Goal: Information Seeking & Learning: Check status

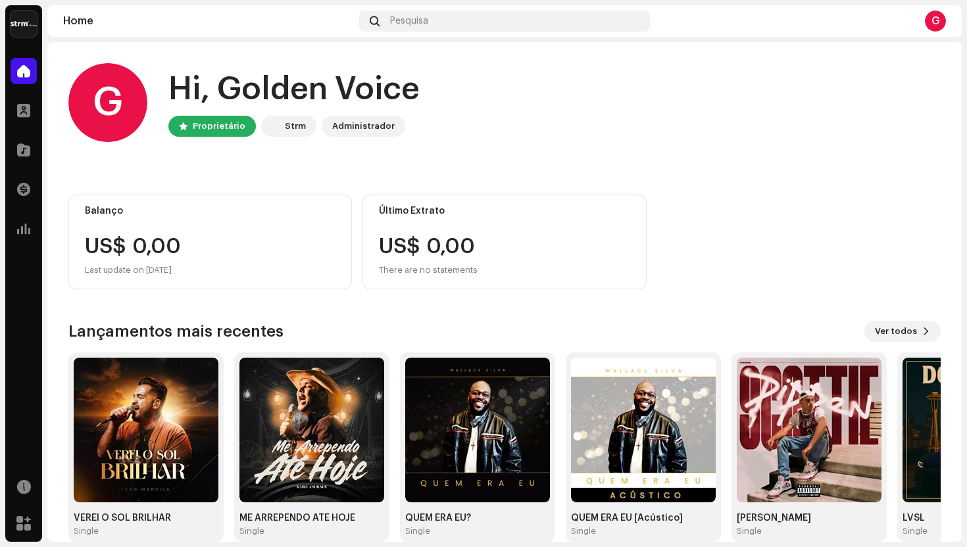
scroll to position [21, 0]
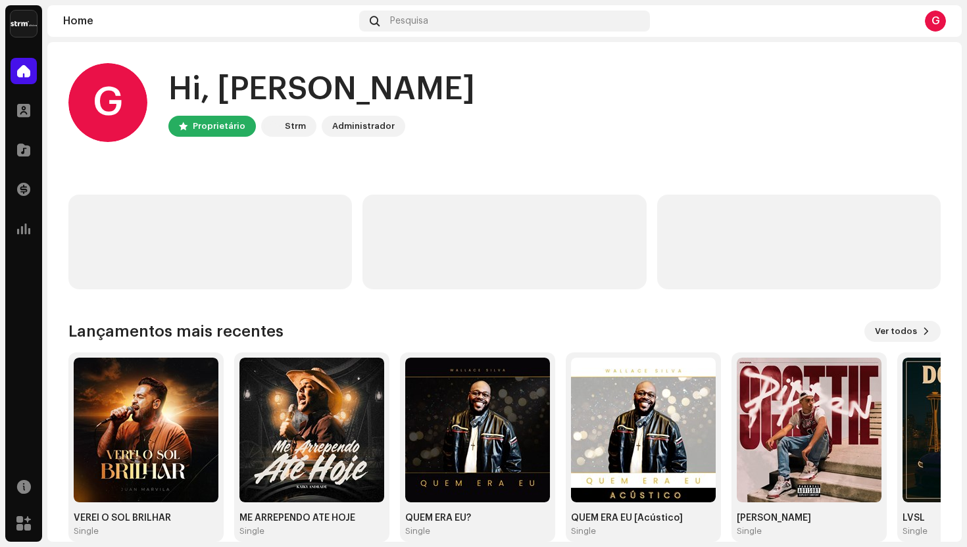
scroll to position [21, 0]
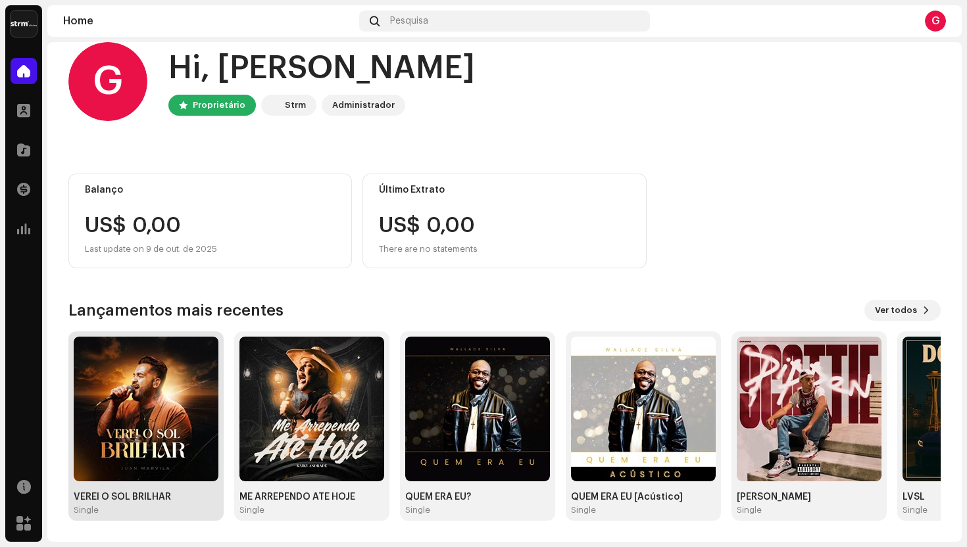
click at [130, 429] on img at bounding box center [146, 409] width 145 height 145
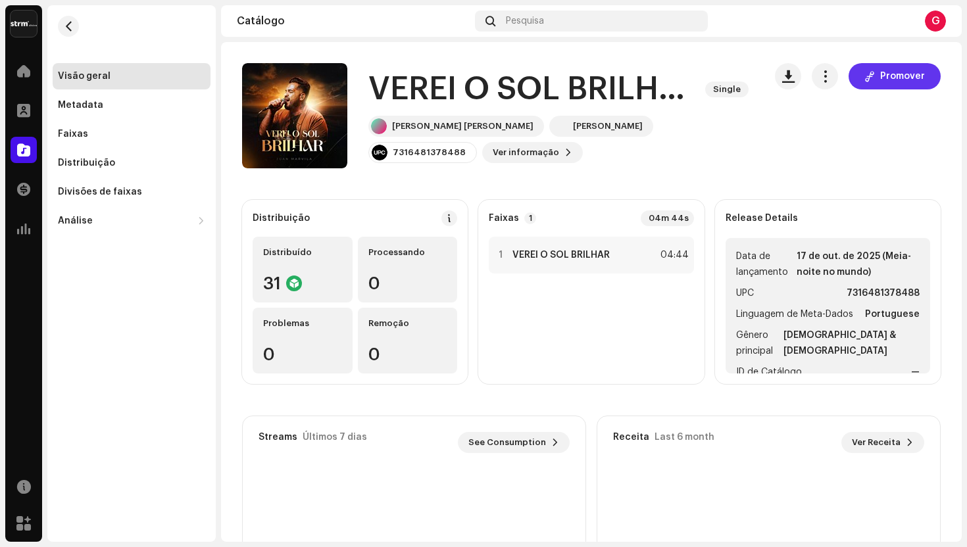
click at [874, 80] on button "Promover" at bounding box center [895, 76] width 92 height 26
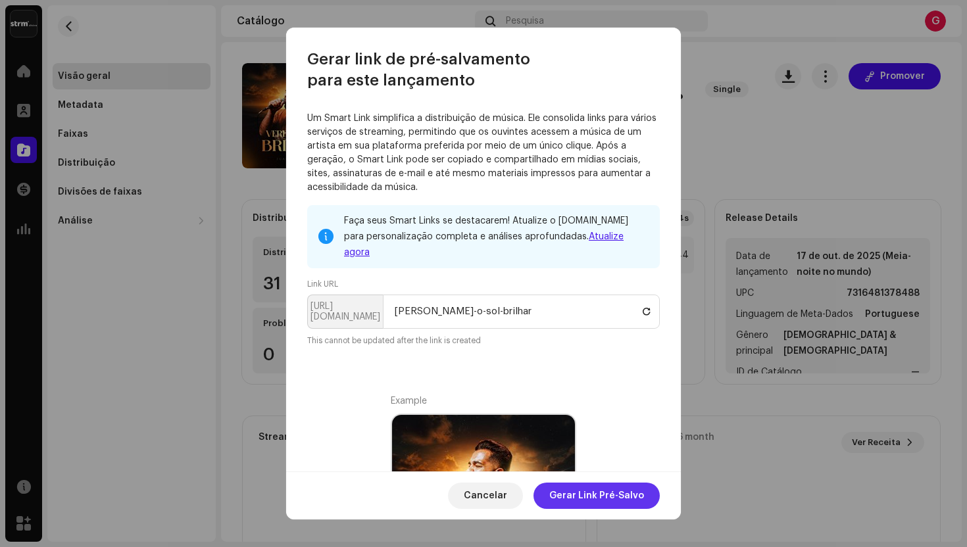
click at [594, 495] on span "Gerar Link Pré-Salvo" at bounding box center [596, 496] width 95 height 26
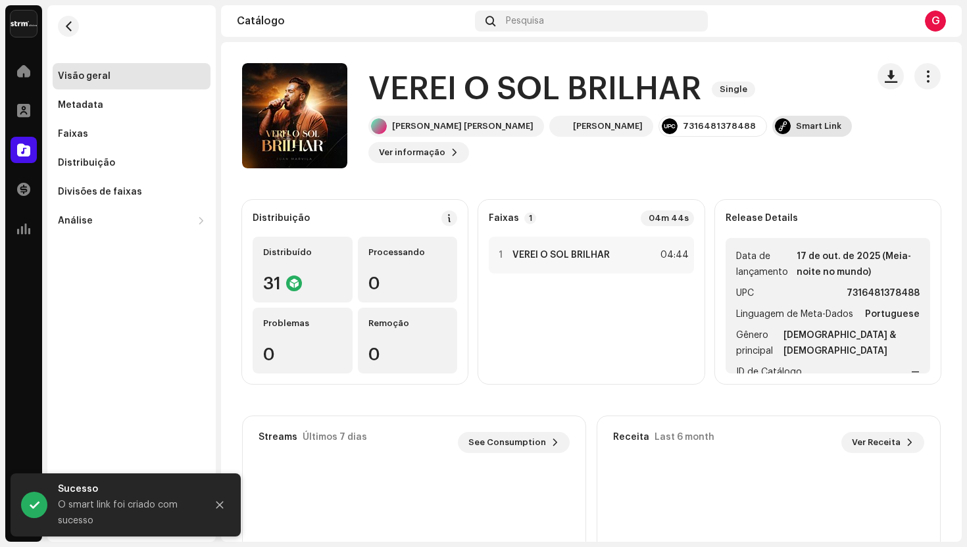
click at [796, 132] on div "Smart Link" at bounding box center [818, 126] width 45 height 11
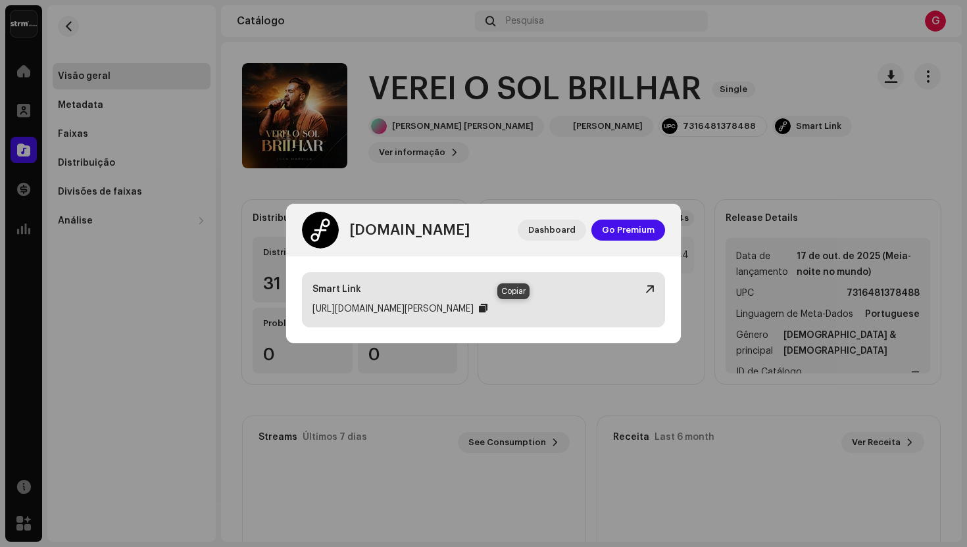
click at [488, 309] on div at bounding box center [483, 308] width 9 height 11
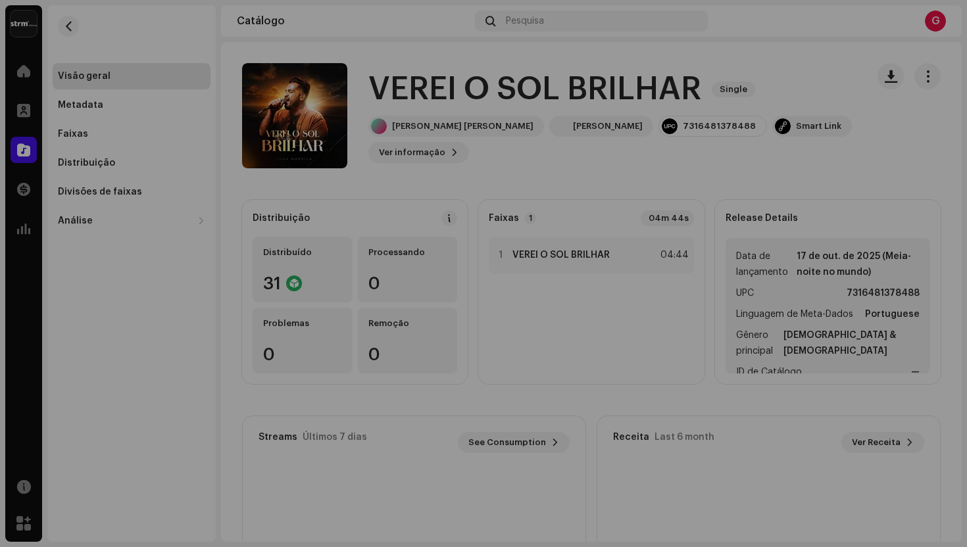
click at [327, 356] on div "[DOMAIN_NAME] Dashboard Go Premium Smart Link [URL][DOMAIN_NAME][PERSON_NAME]" at bounding box center [483, 273] width 967 height 547
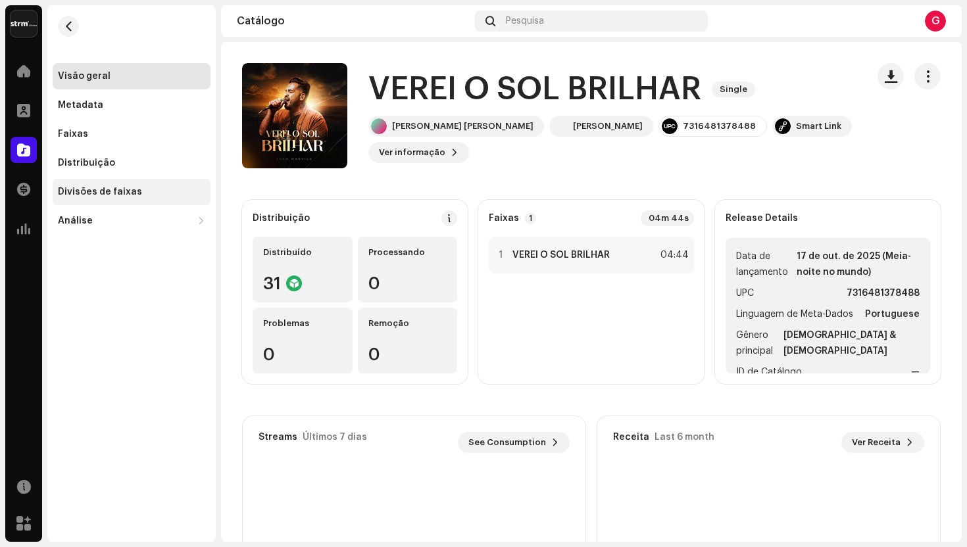
click at [116, 195] on div "Divisões de faixas" at bounding box center [100, 192] width 84 height 11
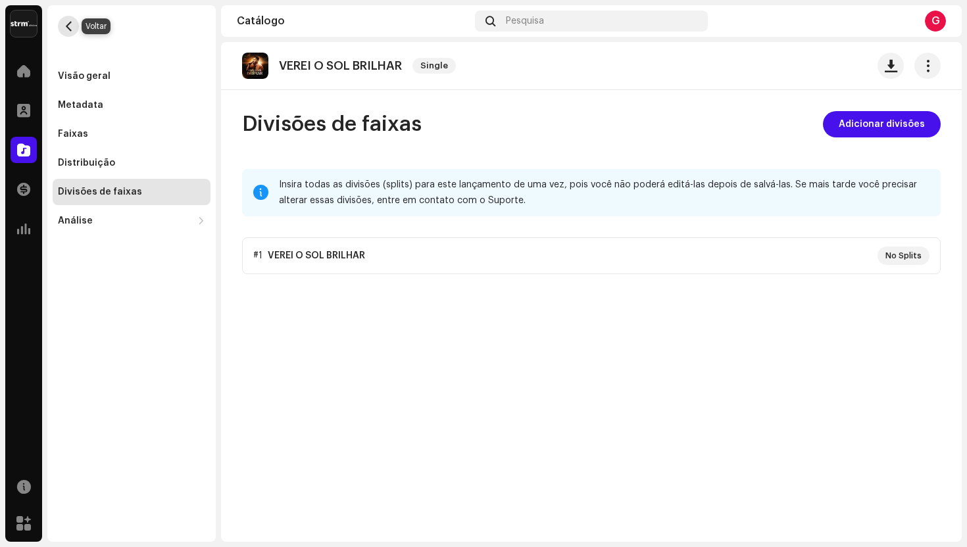
click at [68, 28] on span "button" at bounding box center [69, 26] width 10 height 11
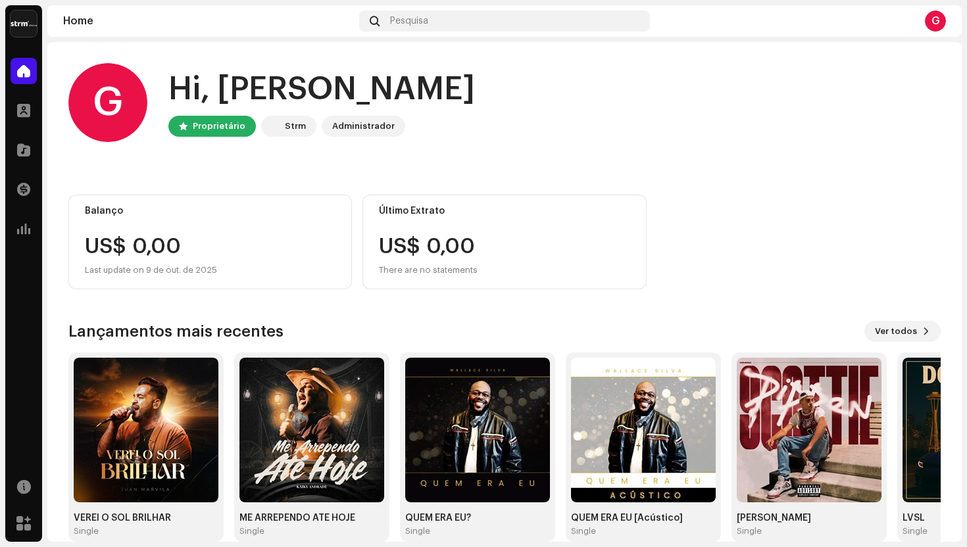
scroll to position [21, 0]
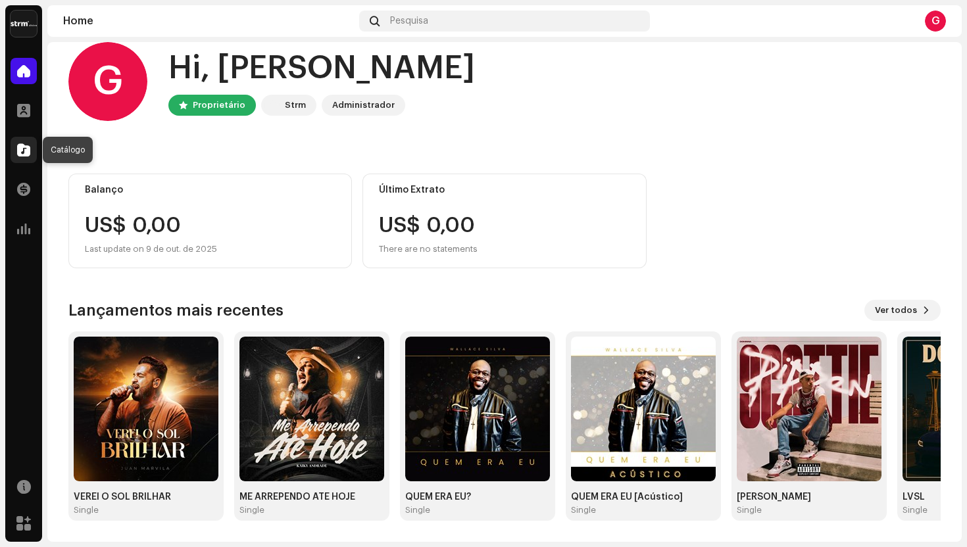
click at [29, 153] on span at bounding box center [23, 150] width 13 height 11
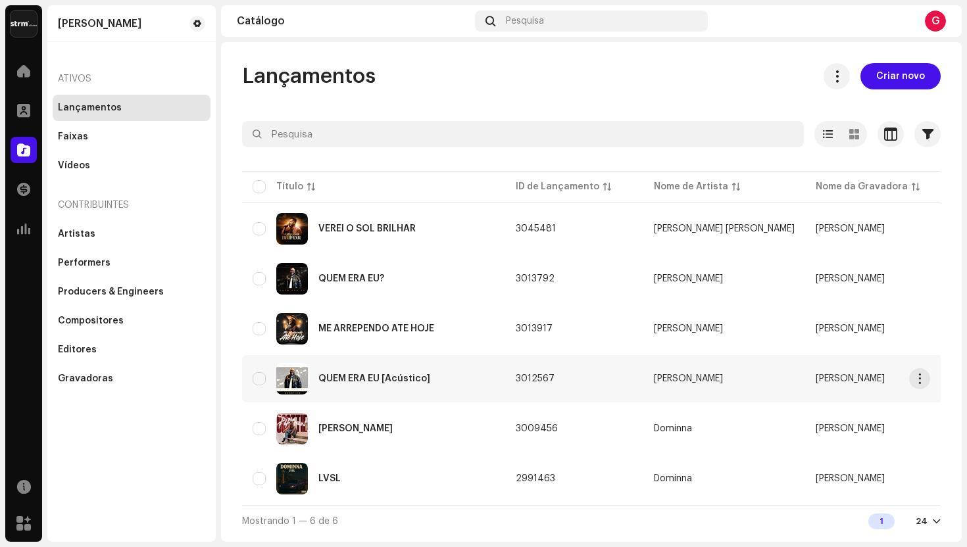
click at [299, 372] on img at bounding box center [292, 379] width 32 height 32
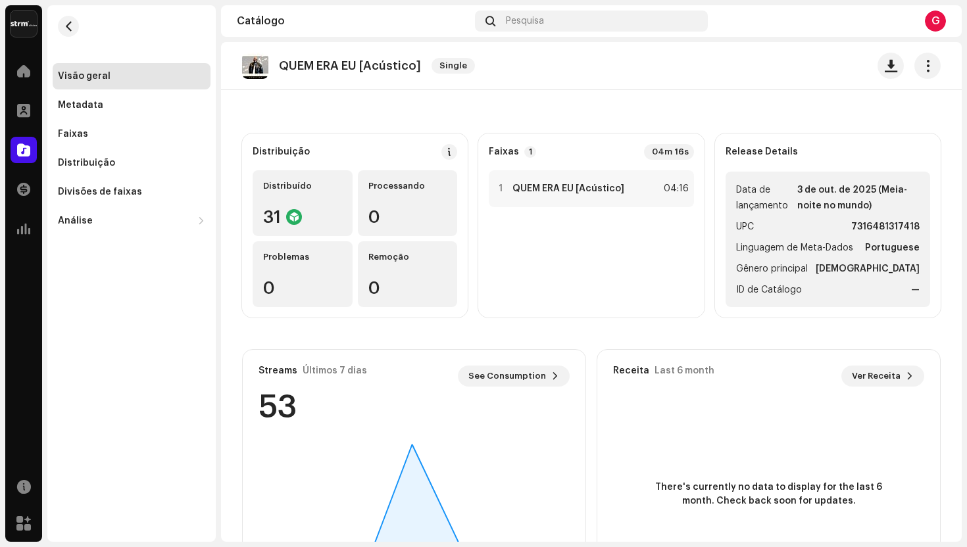
scroll to position [158, 0]
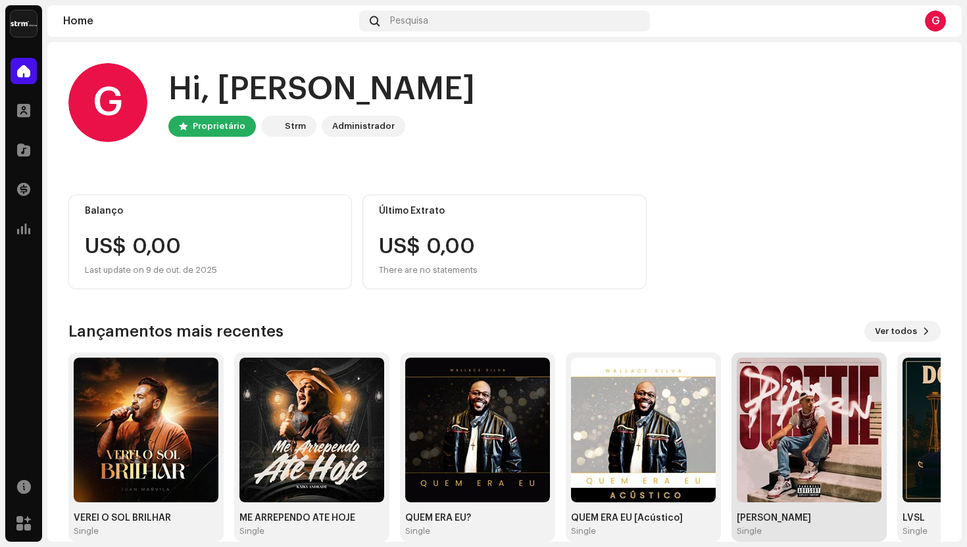
click at [797, 446] on img at bounding box center [809, 430] width 145 height 145
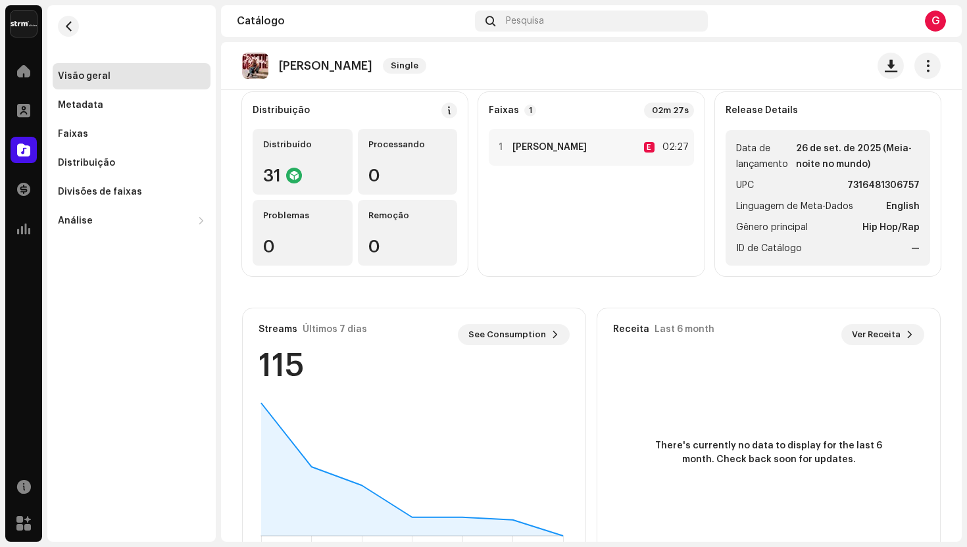
scroll to position [110, 0]
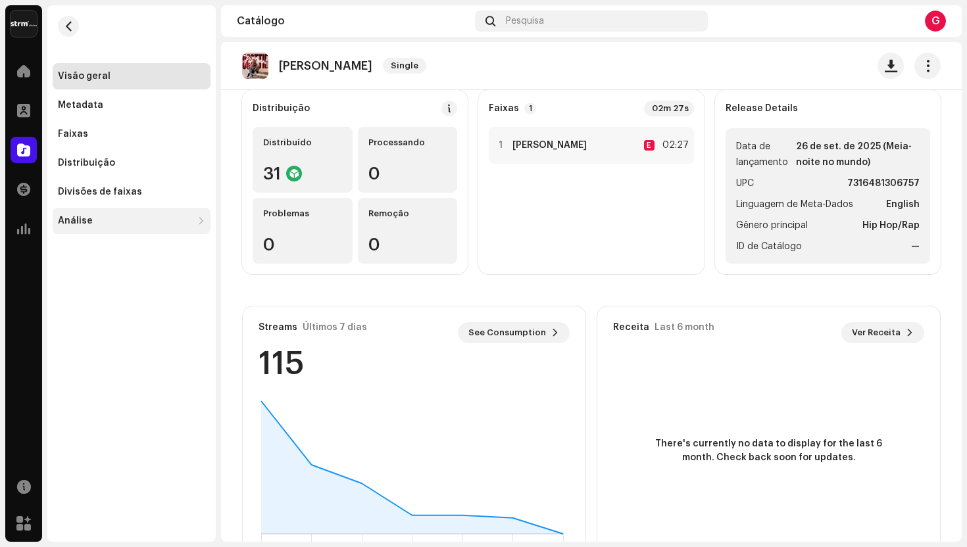
click at [88, 218] on div "Análise" at bounding box center [75, 221] width 35 height 11
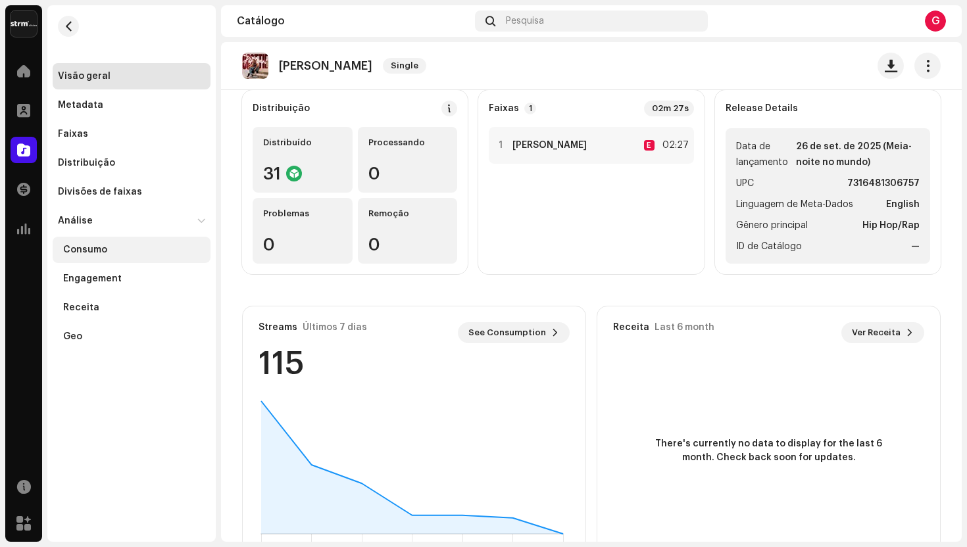
click at [93, 250] on div "Consumo" at bounding box center [85, 250] width 44 height 11
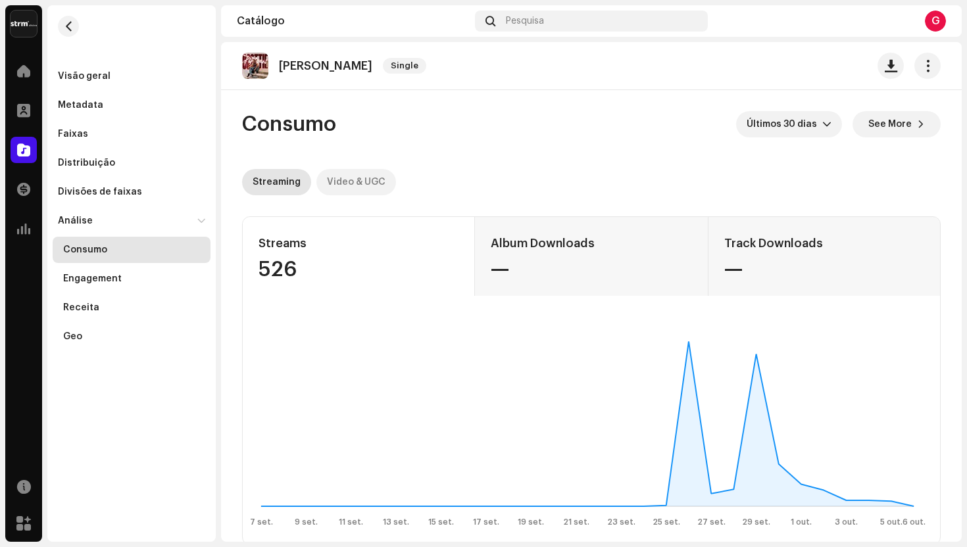
click at [364, 182] on div "Video & UGC" at bounding box center [356, 182] width 59 height 26
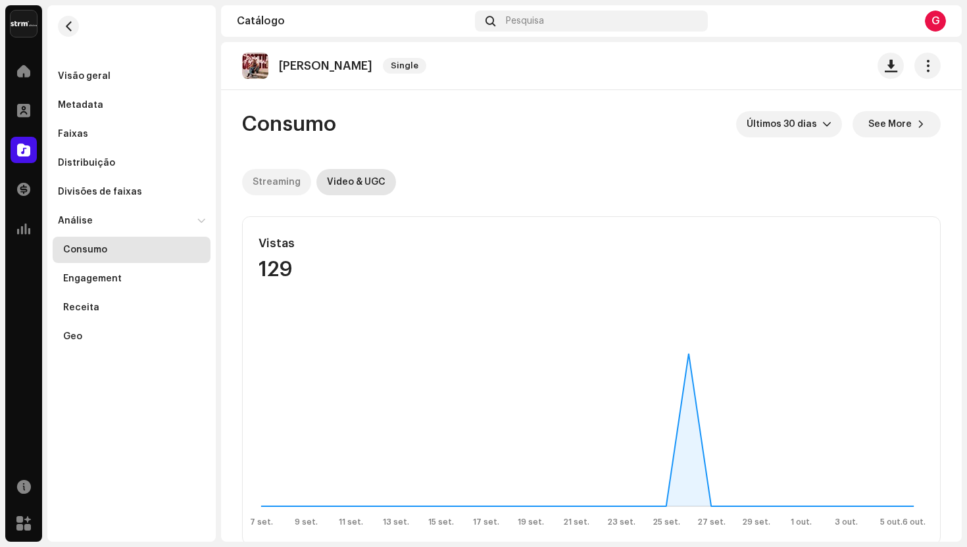
click at [277, 188] on div "Streaming" at bounding box center [277, 182] width 48 height 26
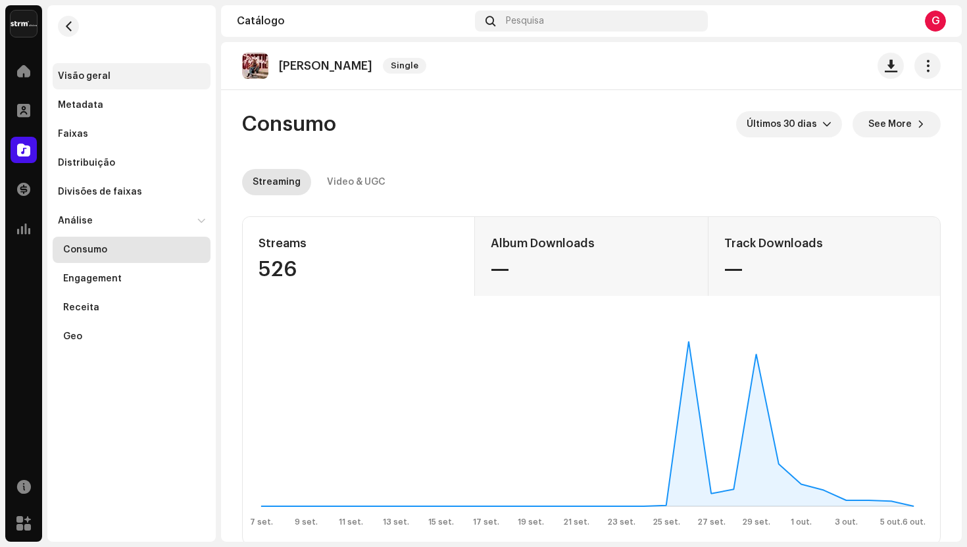
click at [102, 78] on div "Visão geral" at bounding box center [84, 76] width 53 height 11
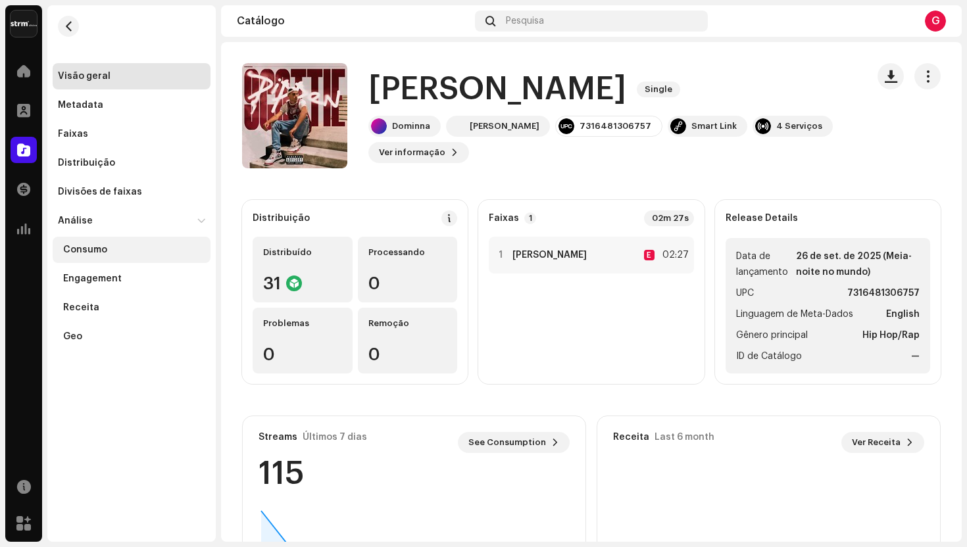
click at [116, 247] on div "Consumo" at bounding box center [134, 250] width 142 height 11
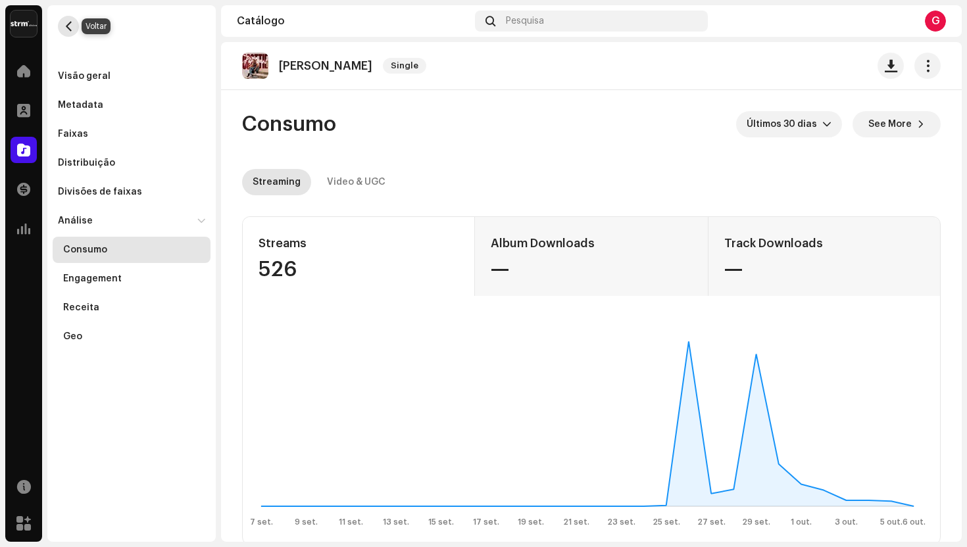
click at [72, 25] on span "button" at bounding box center [69, 26] width 10 height 11
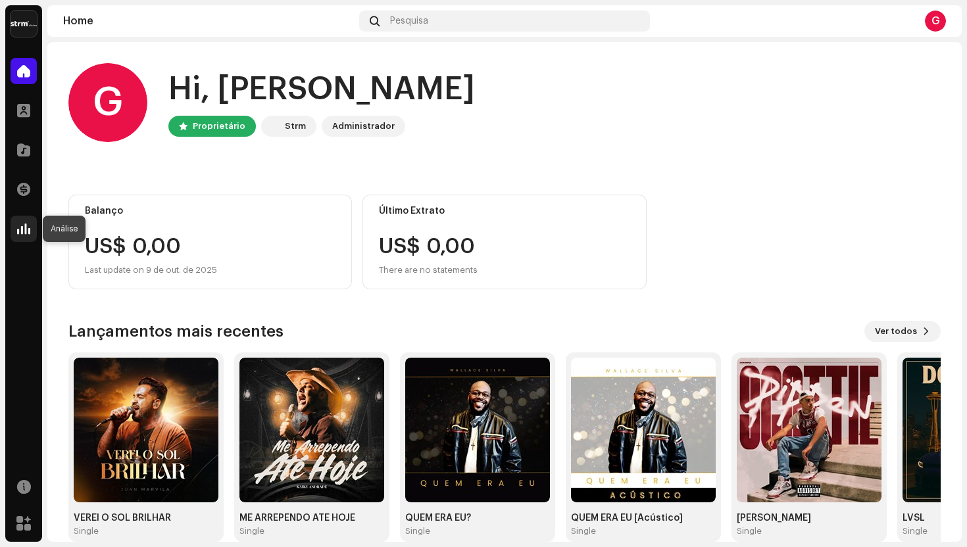
click at [23, 231] on span at bounding box center [23, 229] width 13 height 11
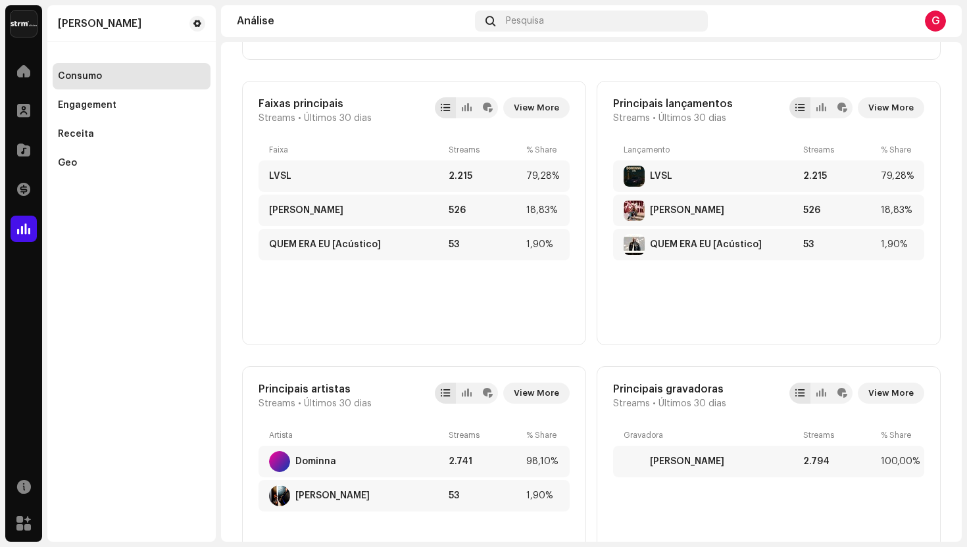
scroll to position [451, 0]
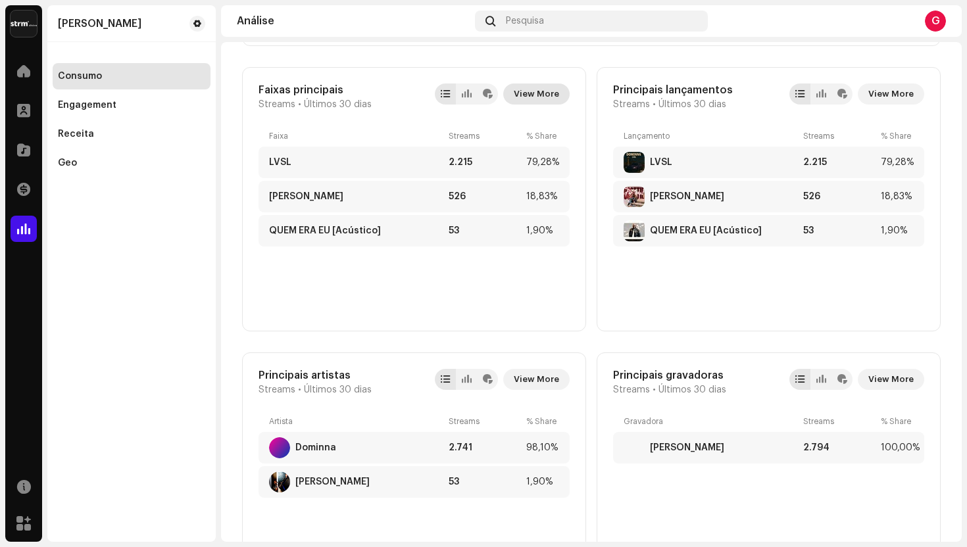
click at [531, 95] on span "View More" at bounding box center [536, 94] width 45 height 26
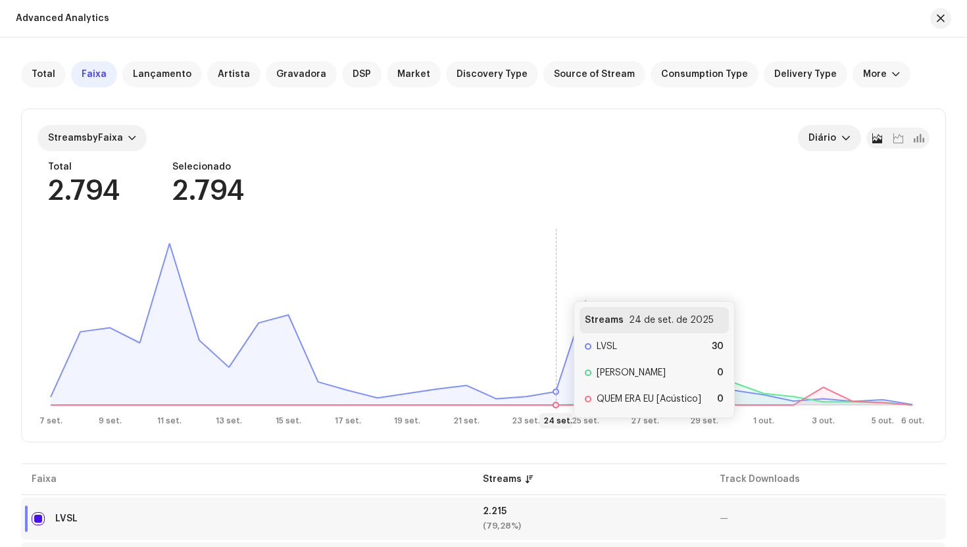
scroll to position [161, 0]
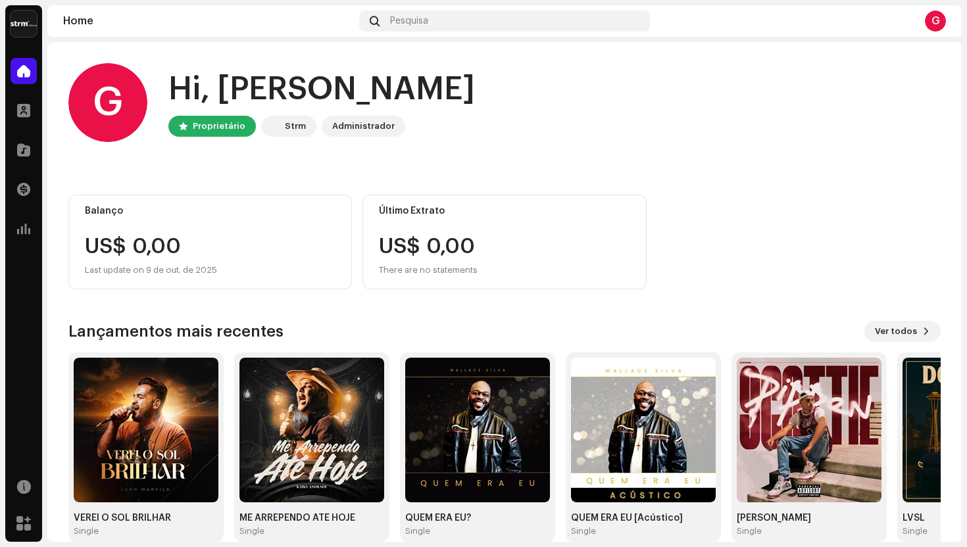
click at [285, 126] on div "Strm" at bounding box center [295, 126] width 21 height 16
click at [20, 226] on span at bounding box center [23, 229] width 13 height 11
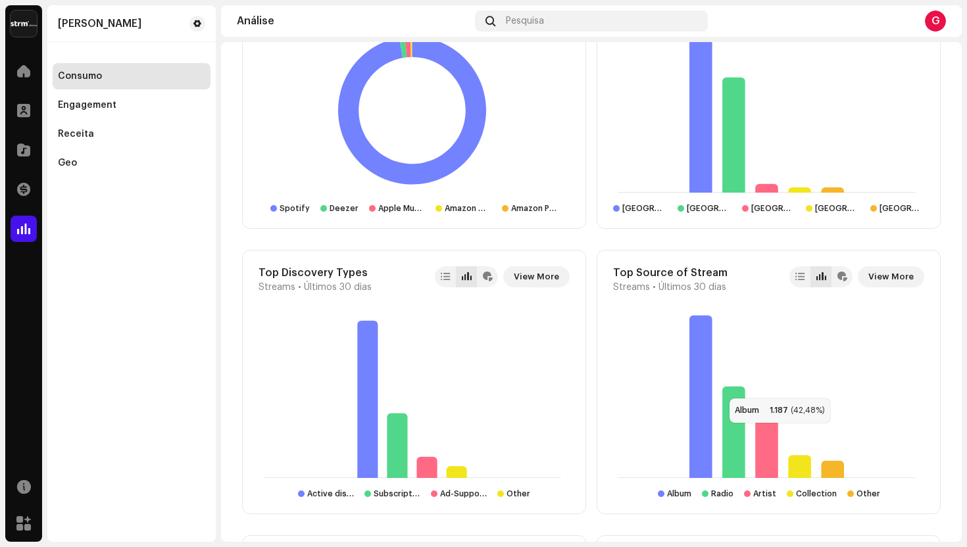
scroll to position [1126, 0]
click at [507, 441] on rect at bounding box center [412, 395] width 307 height 164
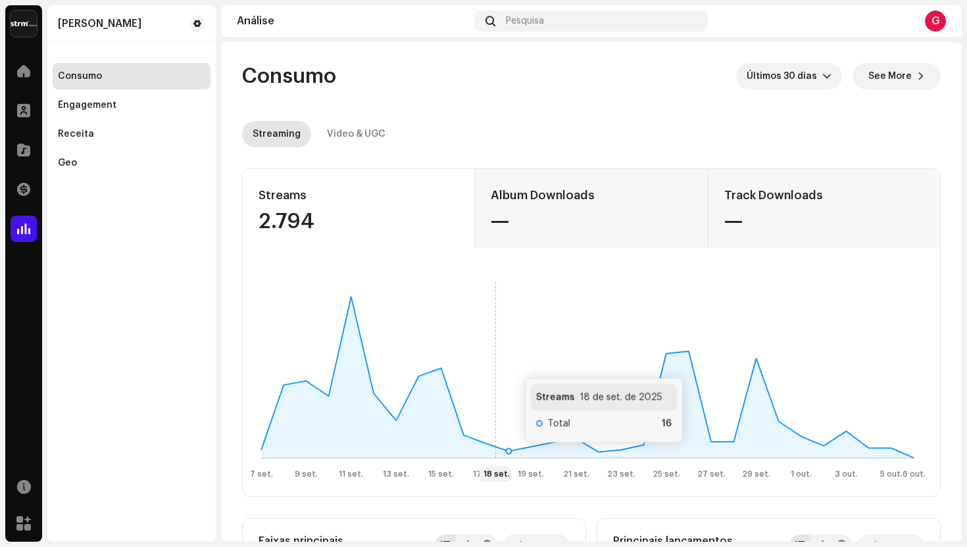
scroll to position [20, 0]
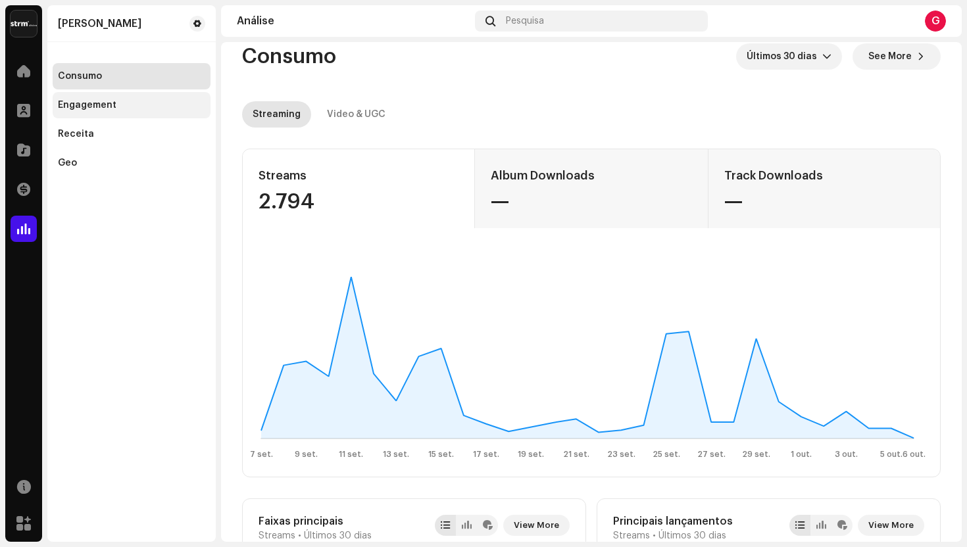
click at [93, 107] on div "Engagement" at bounding box center [87, 105] width 59 height 11
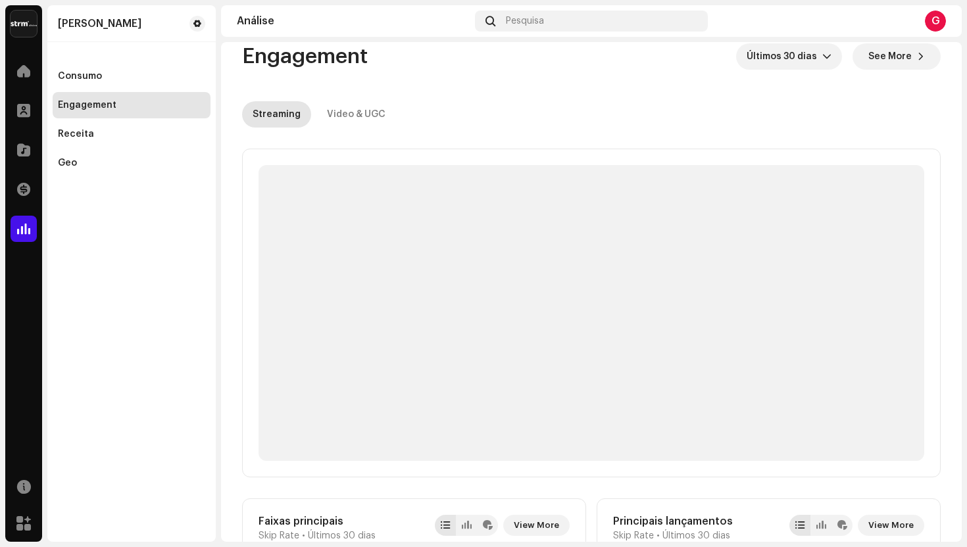
click at [93, 107] on div "Engagement" at bounding box center [87, 105] width 59 height 11
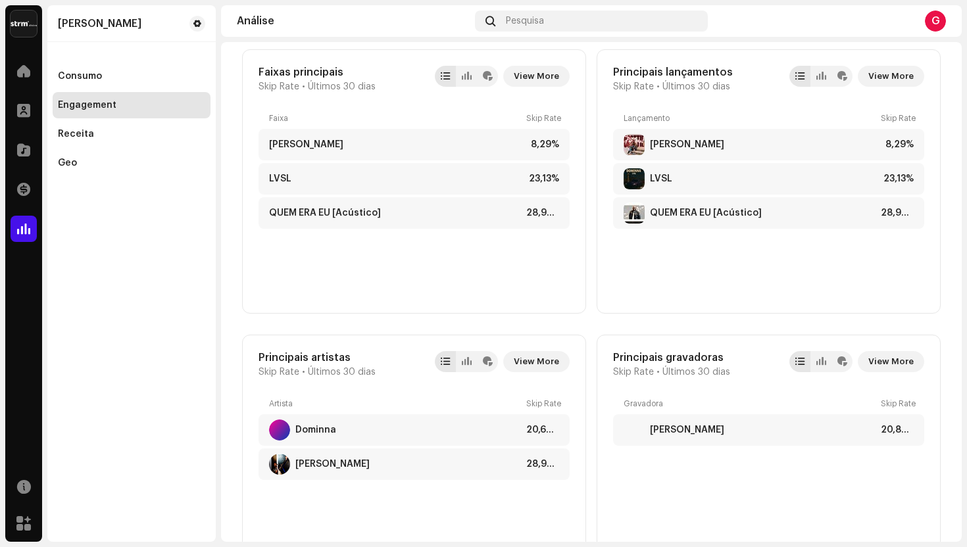
scroll to position [464, 0]
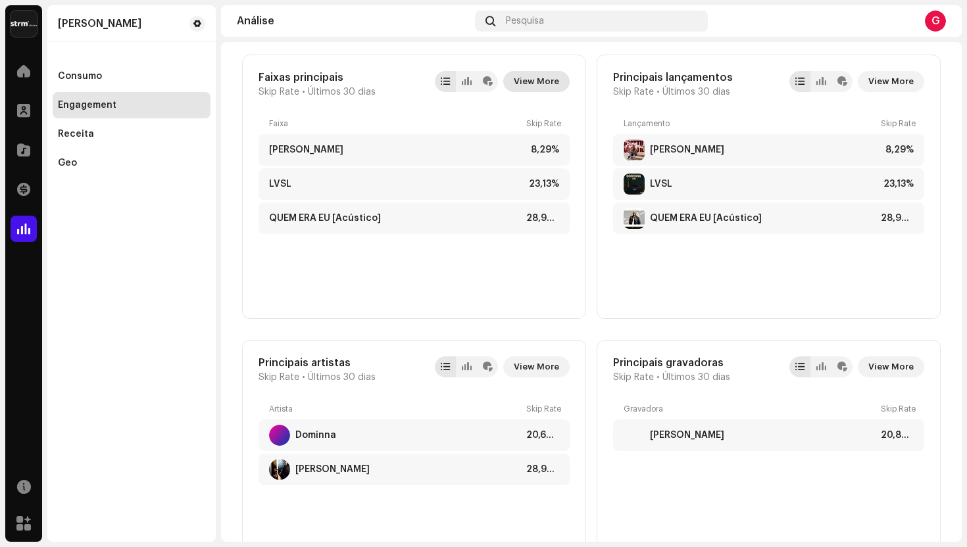
click at [529, 84] on span "View More" at bounding box center [536, 81] width 45 height 26
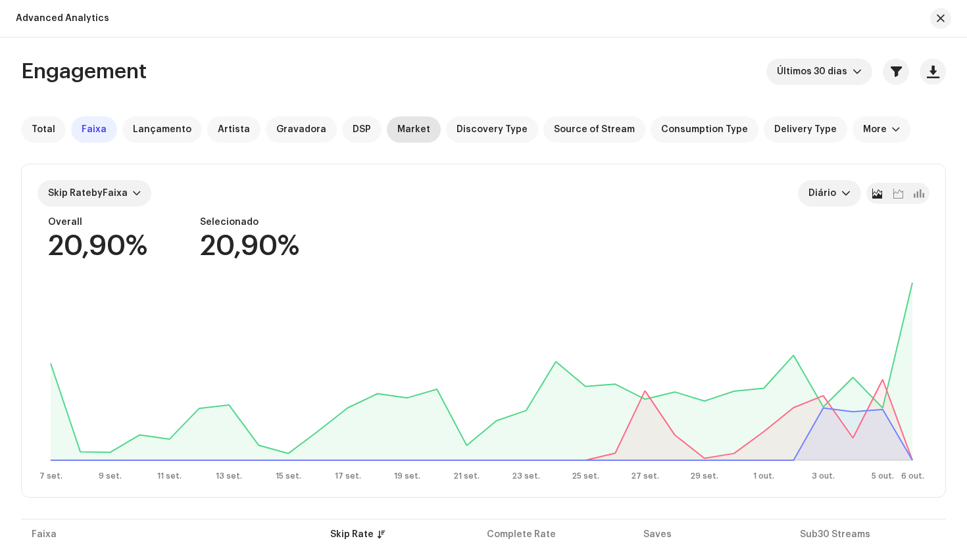
click at [403, 135] on div "Market" at bounding box center [414, 129] width 54 height 26
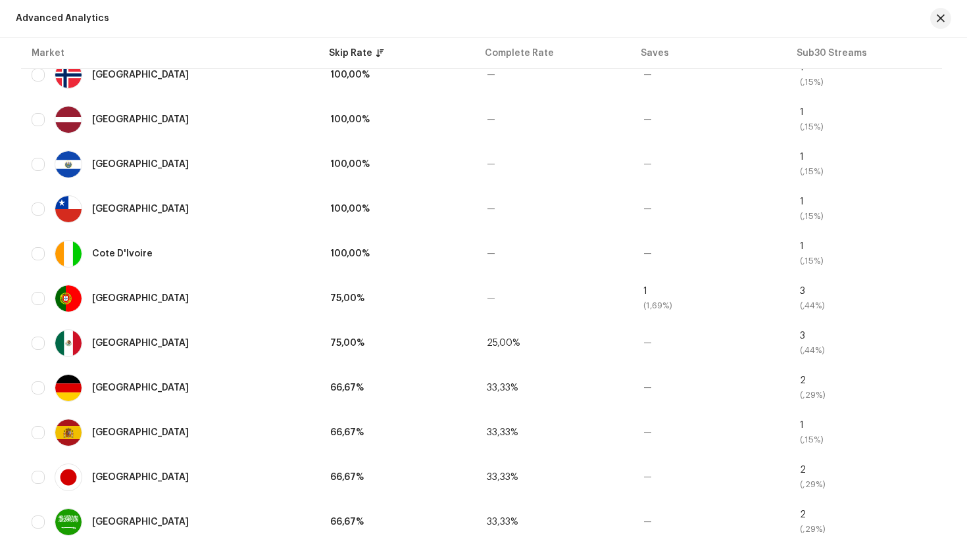
scroll to position [686, 0]
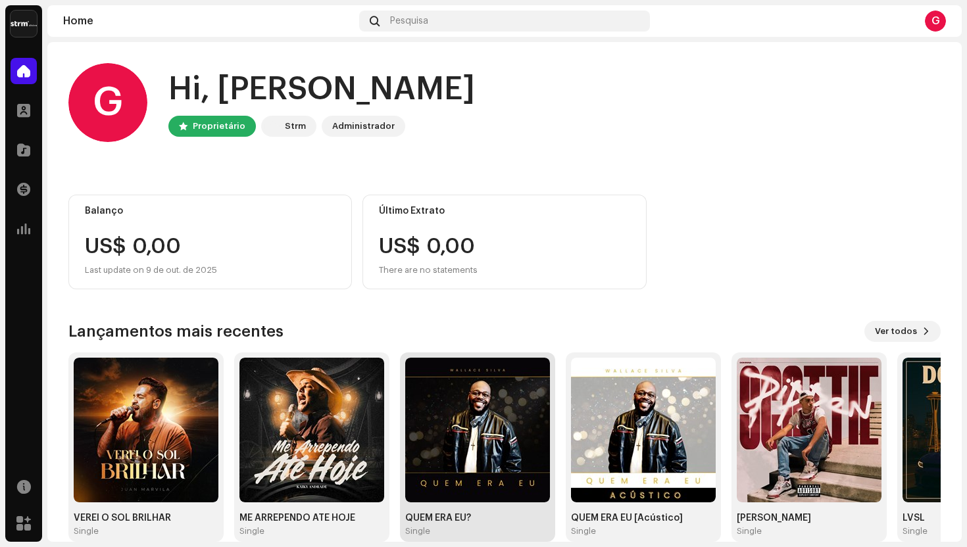
scroll to position [21, 0]
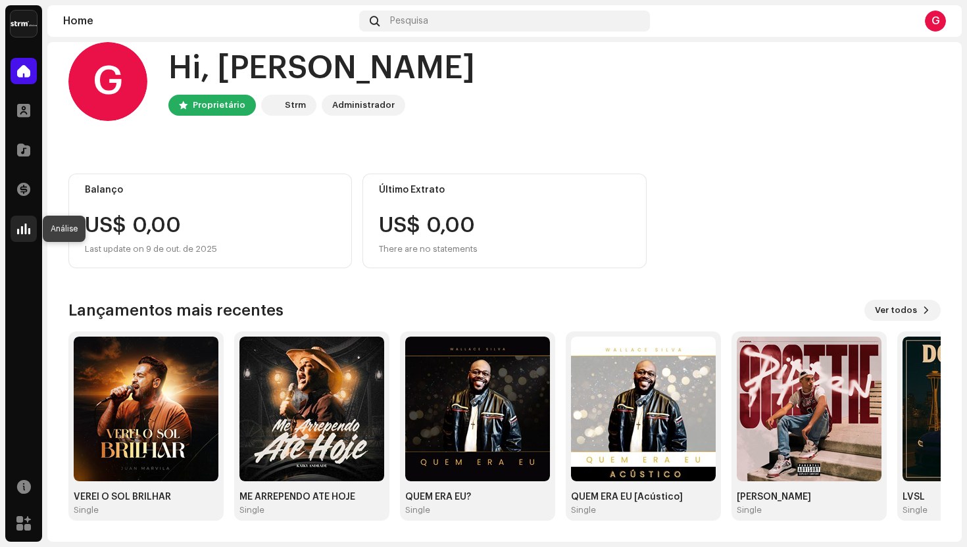
click at [25, 227] on span at bounding box center [23, 229] width 13 height 11
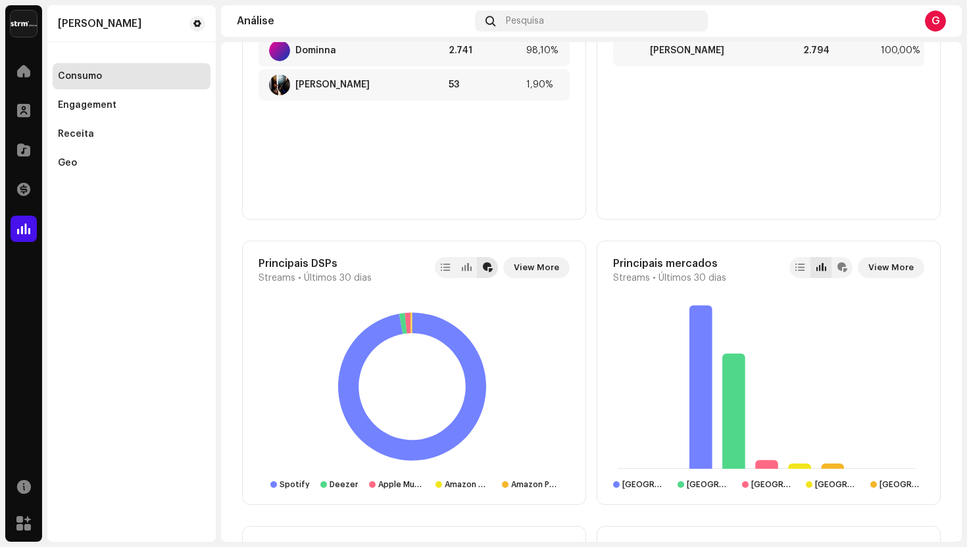
scroll to position [851, 0]
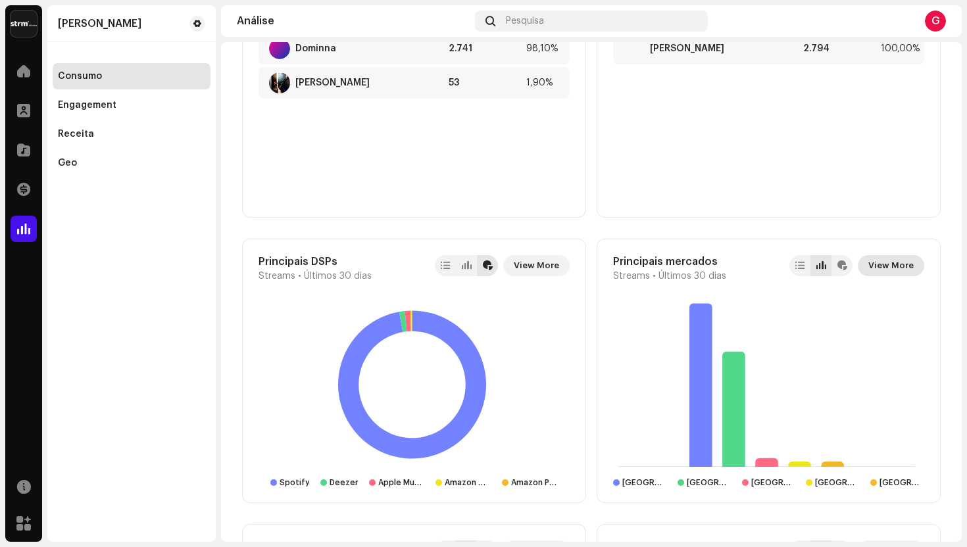
click at [895, 266] on span "View More" at bounding box center [890, 266] width 45 height 26
